Goal: Transaction & Acquisition: Purchase product/service

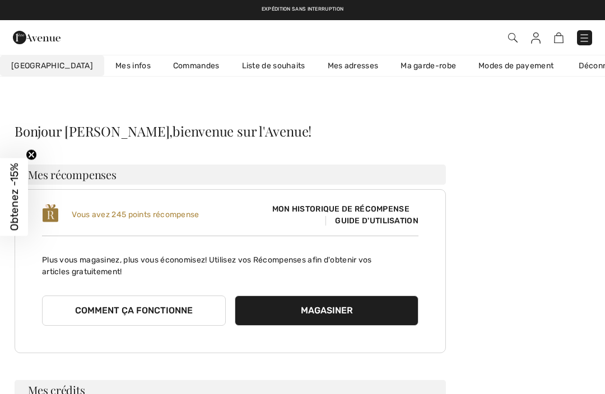
checkbox input "true"
click at [515, 40] on img at bounding box center [513, 38] width 10 height 10
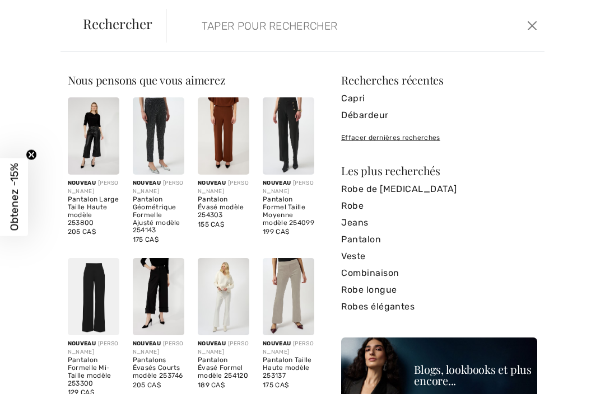
click at [318, 32] on input "search" at bounding box center [317, 26] width 248 height 34
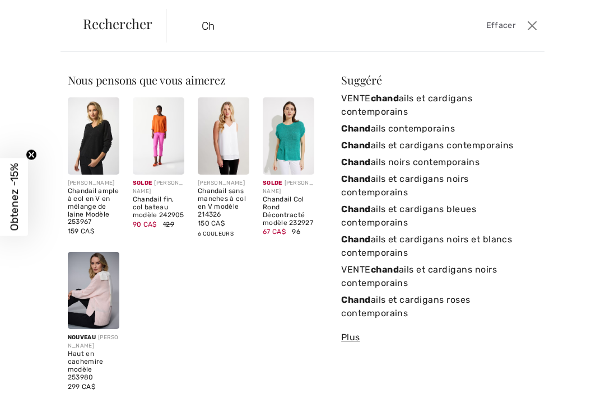
type input "C"
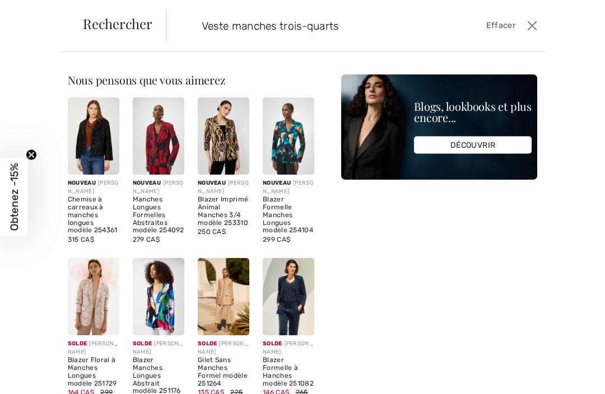
type input "Veste manches trois-quarts"
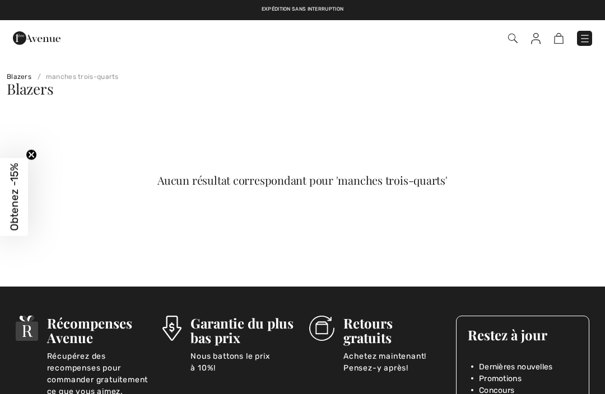
checkbox input "true"
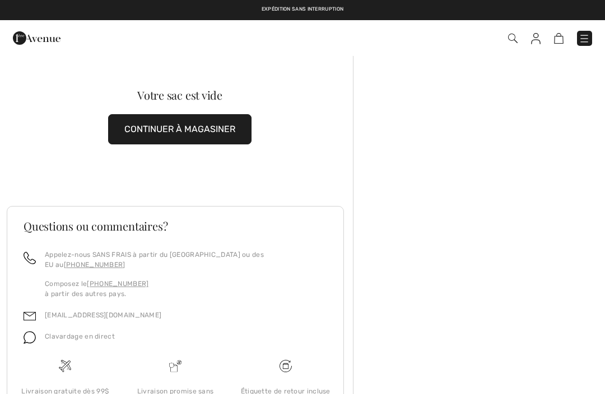
click at [580, 40] on img at bounding box center [583, 38] width 11 height 11
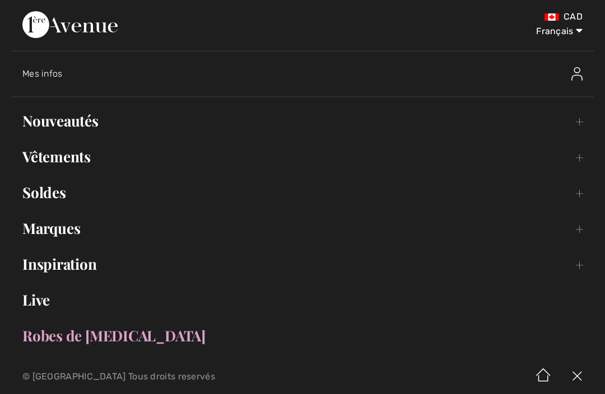
click at [81, 123] on link "Nouveautés Toggle submenu" at bounding box center [302, 121] width 582 height 25
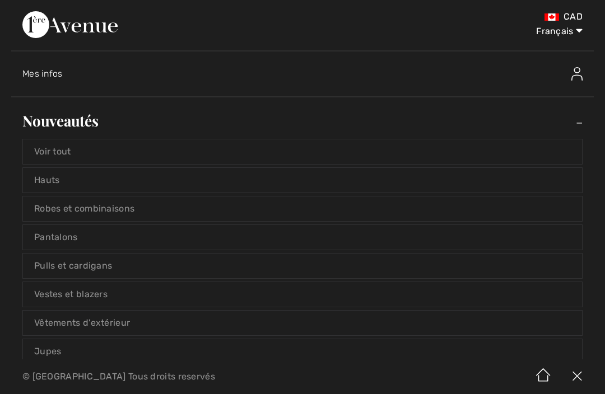
click at [98, 300] on link "Vestes et blazers" at bounding box center [302, 294] width 559 height 25
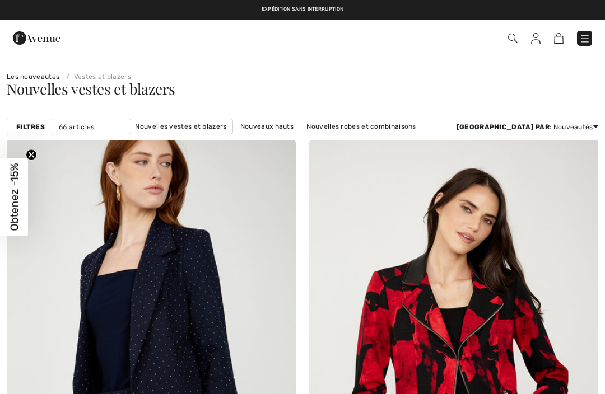
checkbox input "true"
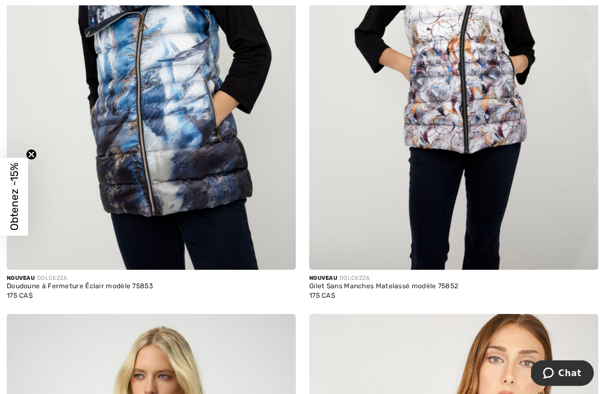
scroll to position [2232, 0]
